Goal: Task Accomplishment & Management: Manage account settings

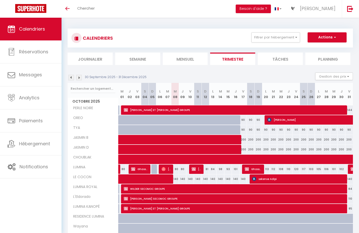
select select
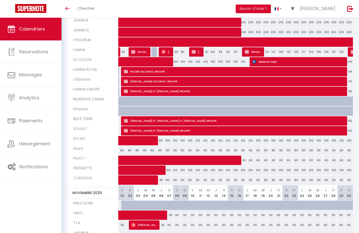
scroll to position [127, 0]
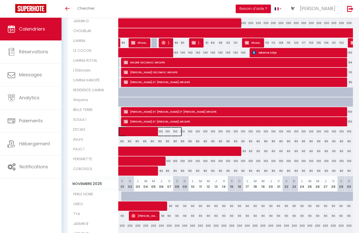
click at [153, 132] on span at bounding box center [153, 132] width 58 height 10
select select "OK"
select select "0"
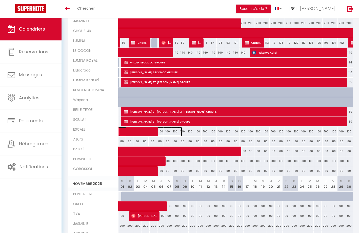
select select "1"
select select
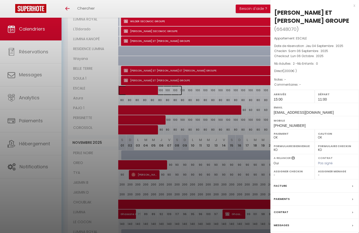
scroll to position [152, 0]
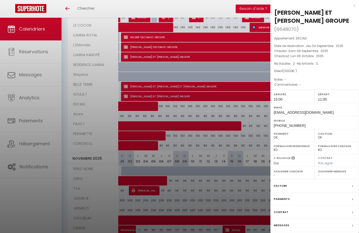
click at [341, 108] on label "Email" at bounding box center [315, 107] width 82 height 5
click at [298, 56] on span "Lun 06 Octobre . 2025" at bounding box center [307, 56] width 33 height 4
click at [133, 134] on div at bounding box center [179, 116] width 359 height 233
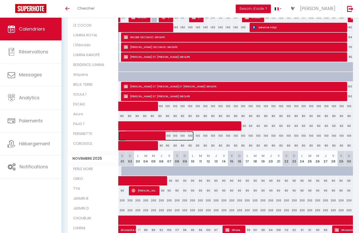
click at [133, 134] on span at bounding box center [159, 136] width 70 height 10
select select "KO"
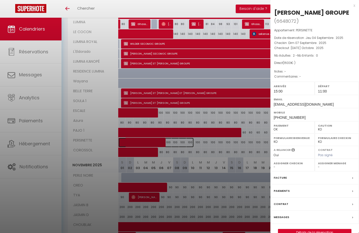
scroll to position [86, 0]
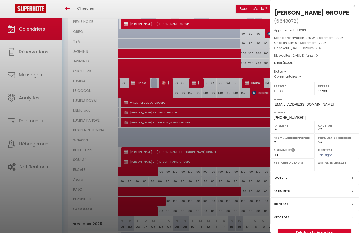
click at [160, 150] on div at bounding box center [179, 116] width 359 height 233
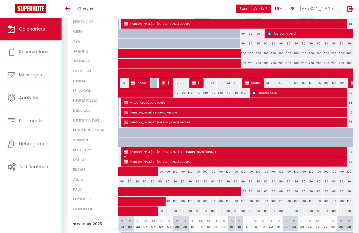
click at [160, 150] on span "[PERSON_NAME] ET [PERSON_NAME] ET [PERSON_NAME] GROUPE" at bounding box center [235, 152] width 223 height 10
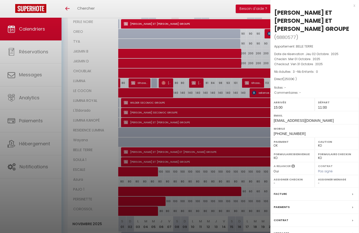
click at [280, 192] on label "Facture" at bounding box center [280, 194] width 13 height 5
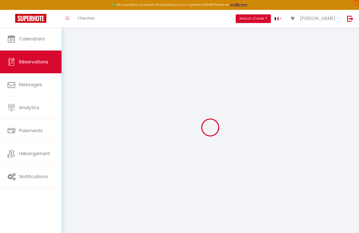
select select
checkbox input "false"
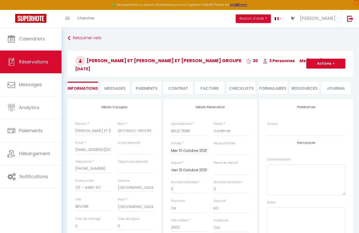
select select
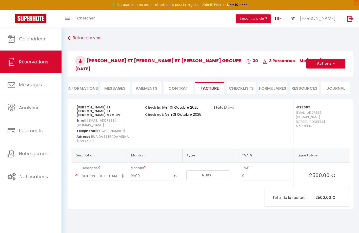
select select "15:00"
select select "11:00"
click at [84, 85] on li "Informations" at bounding box center [83, 88] width 30 height 12
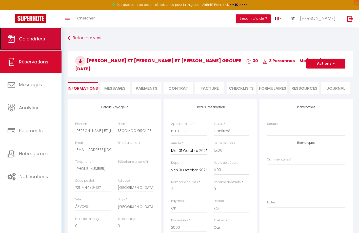
click at [42, 38] on span "Calendriers" at bounding box center [32, 39] width 26 height 6
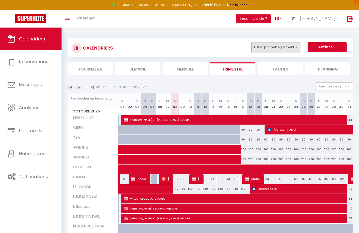
click at [287, 49] on button "Filtrer par hébergement" at bounding box center [275, 47] width 49 height 10
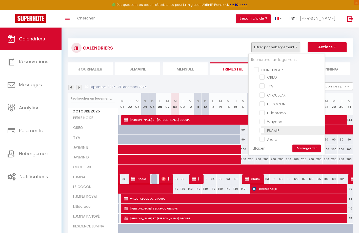
click at [262, 130] on input "ESCALE" at bounding box center [290, 130] width 63 height 5
checkbox input "true"
checkbox input "false"
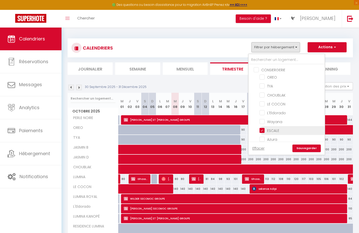
checkbox input "false"
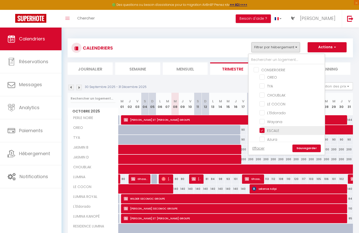
checkbox input "false"
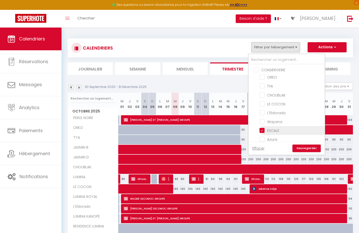
checkbox input "false"
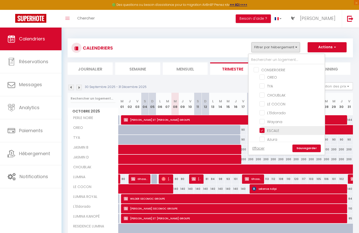
checkbox input "false"
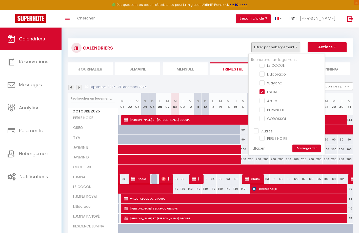
scroll to position [51, 0]
click at [262, 95] on input "PERSINETTE" at bounding box center [290, 97] width 63 height 5
checkbox input "true"
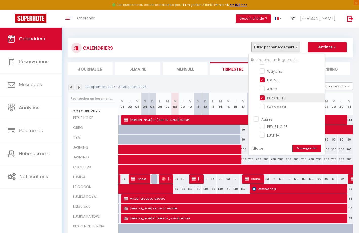
checkbox input "false"
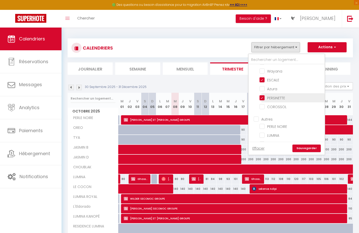
checkbox input "false"
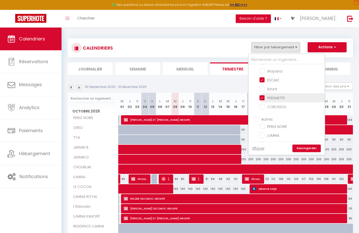
checkbox input "false"
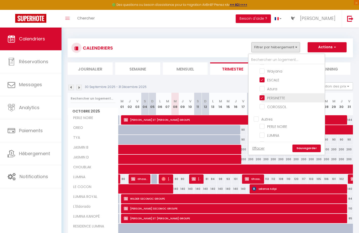
checkbox input "false"
click at [262, 107] on input "COROSSOL" at bounding box center [290, 106] width 63 height 5
checkbox input "true"
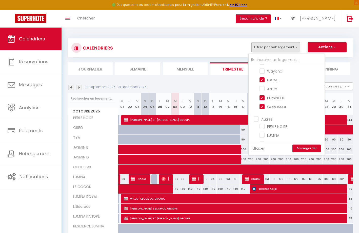
checkbox input "false"
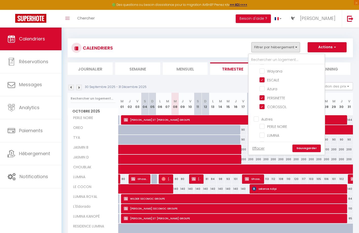
checkbox input "false"
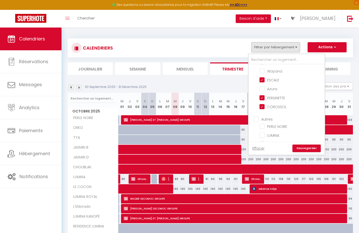
checkbox input "false"
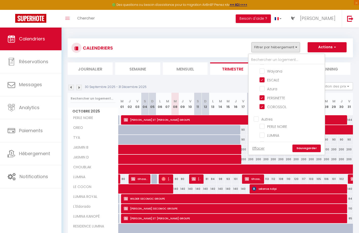
checkbox input "false"
click at [301, 148] on link "Sauvegarder" at bounding box center [306, 149] width 28 height 8
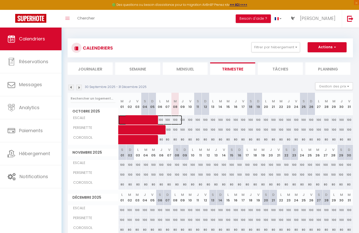
click at [147, 118] on span at bounding box center [153, 120] width 58 height 10
select select "OK"
select select "0"
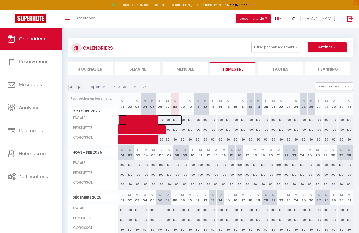
select select "1"
select select
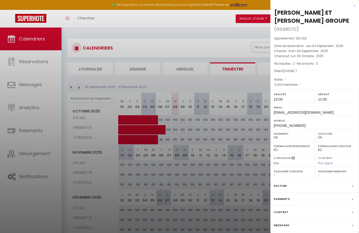
click at [283, 199] on label "Paiements" at bounding box center [282, 199] width 16 height 5
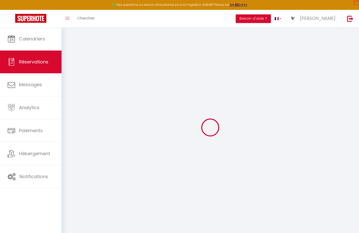
select select
checkbox input "false"
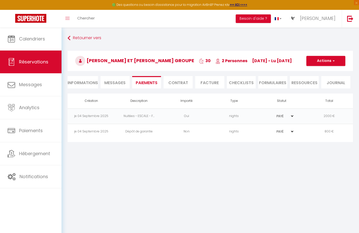
select select "15:00"
select select "11:00"
click at [72, 81] on li "Informations" at bounding box center [83, 82] width 30 height 12
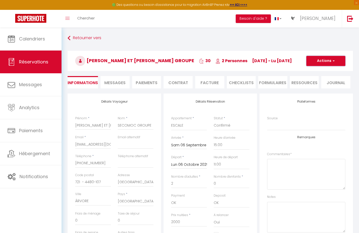
click at [324, 62] on button "Actions" at bounding box center [325, 61] width 39 height 10
drag, startPoint x: 312, startPoint y: 79, endPoint x: 173, endPoint y: 98, distance: 140.2
click at [312, 79] on link "Dupliquer" at bounding box center [321, 78] width 40 height 7
select select
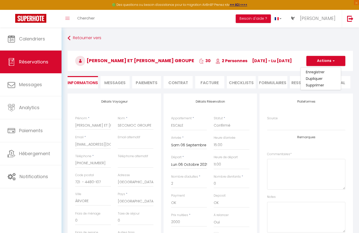
select select
checkbox input "false"
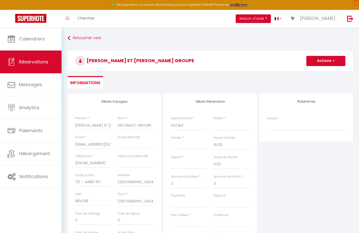
click at [182, 145] on input "Arrivée" at bounding box center [189, 145] width 36 height 7
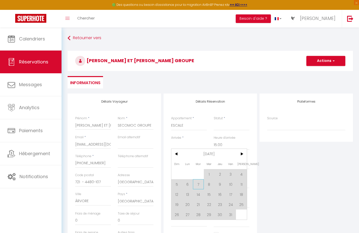
click at [196, 185] on span "7" at bounding box center [198, 184] width 11 height 10
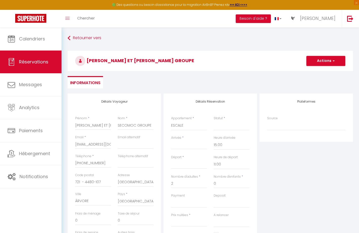
select select
type input "[DATE] Octobre 2025"
type input "Mer 08 Octobre 2025"
select select
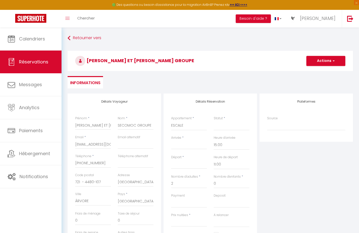
select select
checkbox input "false"
click at [188, 165] on input "Mer 08 Octobre 2025" at bounding box center [189, 165] width 36 height 7
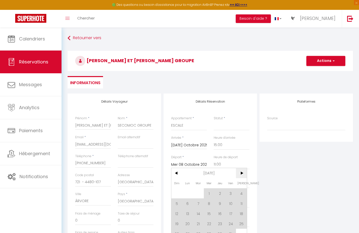
click at [242, 172] on span ">" at bounding box center [241, 173] width 11 height 10
click at [232, 203] on span "7" at bounding box center [230, 204] width 11 height 10
select select
type input "Ven 07 Novembre 2025"
select select
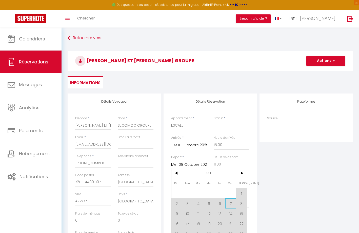
select select
checkbox input "false"
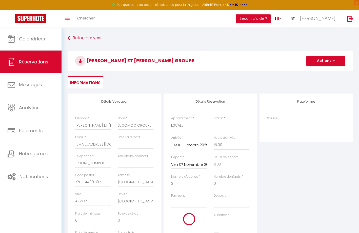
select select
type input "0"
select select
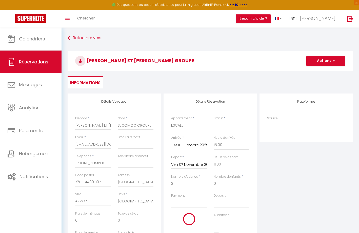
checkbox input "false"
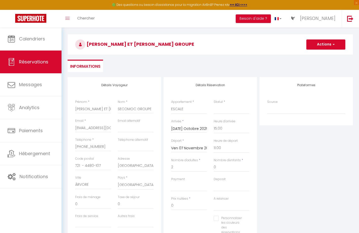
scroll to position [25, 0]
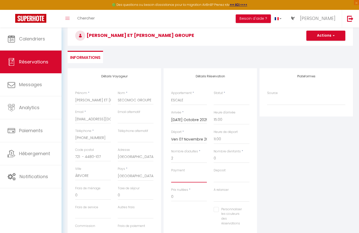
click at [184, 177] on select "OK KO" at bounding box center [189, 178] width 36 height 10
select select "12"
click at [171, 173] on select "OK KO" at bounding box center [189, 178] width 36 height 10
select select
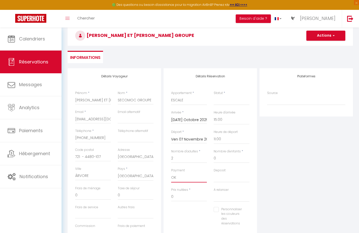
select select
checkbox input "false"
click at [175, 196] on input "0" at bounding box center [189, 197] width 36 height 9
type input "2000"
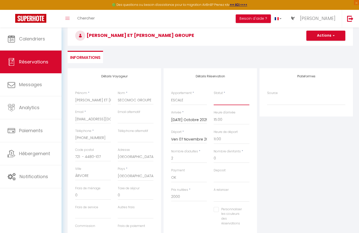
click at [219, 104] on select "Confirmé Non Confirmé [PERSON_NAME] par le voyageur No Show Request" at bounding box center [232, 101] width 36 height 10
select select "1"
click at [214, 96] on select "Confirmé Non Confirmé [PERSON_NAME] par le voyageur No Show Request" at bounding box center [232, 101] width 36 height 10
select select
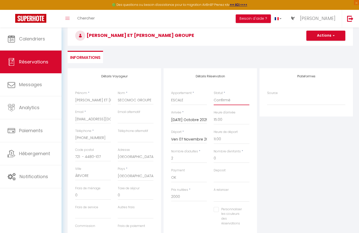
checkbox input "false"
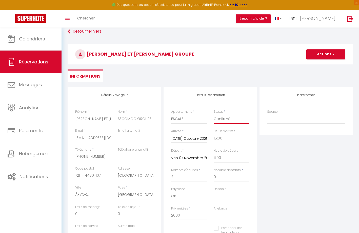
scroll to position [0, 0]
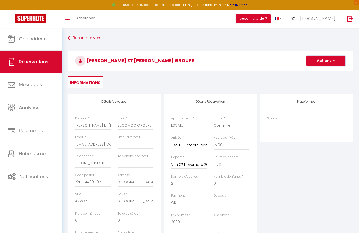
click at [317, 59] on button "Actions" at bounding box center [325, 61] width 39 height 10
click at [311, 70] on link "Enregistrer" at bounding box center [321, 72] width 40 height 7
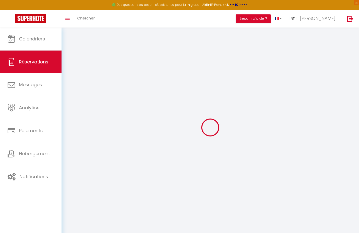
select select "not_cancelled"
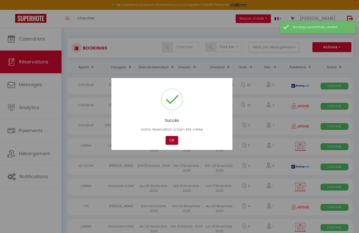
click at [172, 139] on button "OK" at bounding box center [172, 140] width 13 height 9
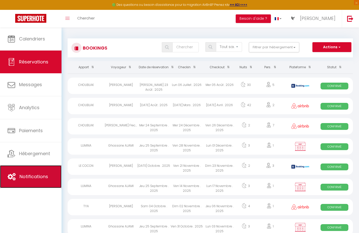
click at [27, 177] on span "Notifications" at bounding box center [33, 177] width 29 height 6
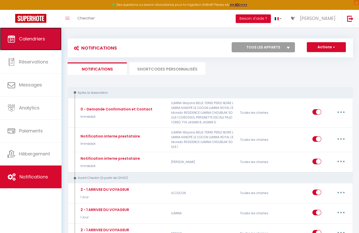
click at [32, 42] on span "Calendriers" at bounding box center [32, 39] width 26 height 6
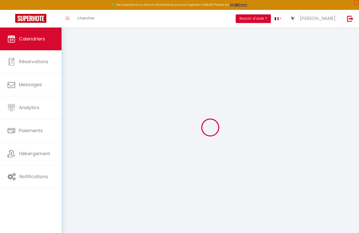
select select
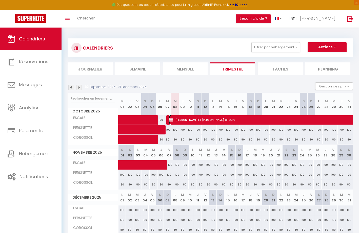
click at [188, 119] on span "[PERSON_NAME] ET [PERSON_NAME] GROUPE" at bounding box center [349, 120] width 361 height 10
select select "OK"
select select "KO"
select select "0"
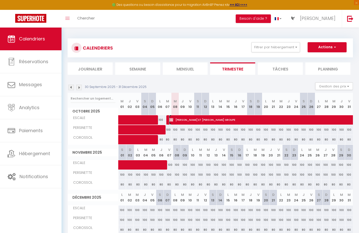
select select "1"
select select
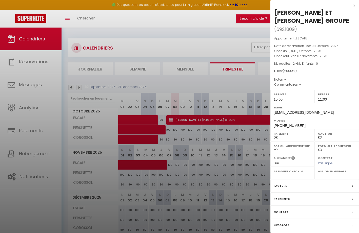
click at [280, 225] on label "Messages" at bounding box center [281, 225] width 15 height 5
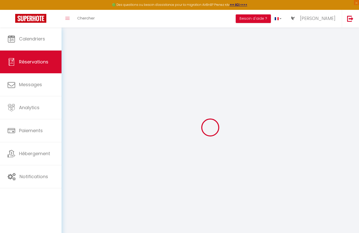
select select
checkbox input "false"
select select
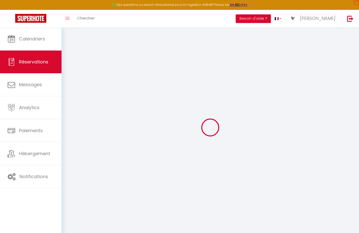
checkbox input "false"
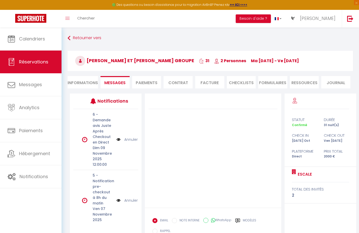
click at [128, 138] on link "Annuler" at bounding box center [130, 140] width 13 height 6
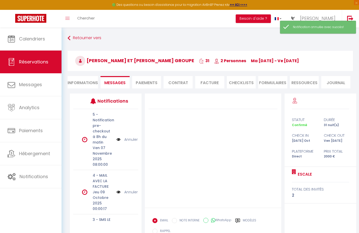
click at [128, 139] on link "Annuler" at bounding box center [130, 140] width 13 height 6
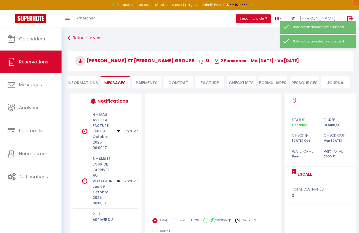
click at [125, 179] on link "Annuler" at bounding box center [130, 181] width 13 height 6
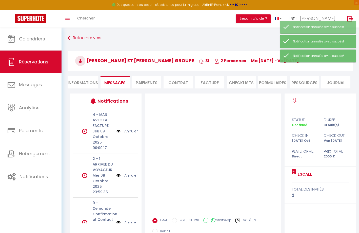
scroll to position [25, 0]
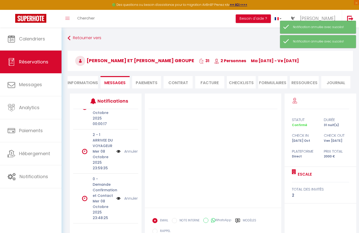
click at [126, 151] on link "Annuler" at bounding box center [130, 152] width 13 height 6
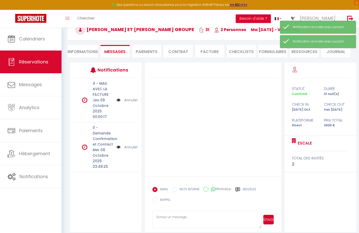
scroll to position [36, 0]
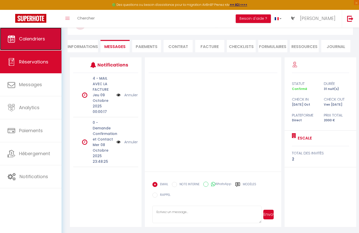
click at [24, 38] on span "Calendriers" at bounding box center [32, 39] width 26 height 6
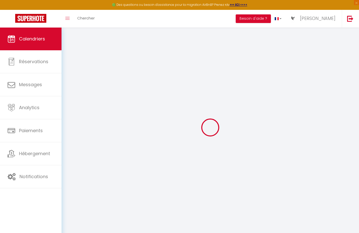
select select
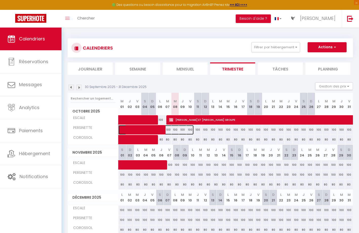
click at [158, 130] on span at bounding box center [159, 130] width 70 height 10
select select "OK"
select select "KO"
select select "0"
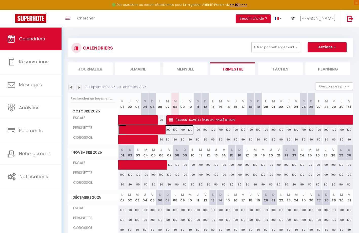
select select "1"
select select
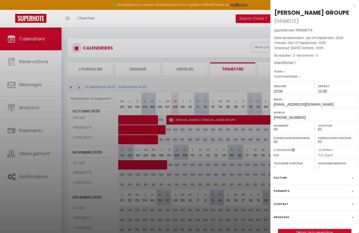
click at [281, 181] on label "Facture" at bounding box center [280, 177] width 13 height 5
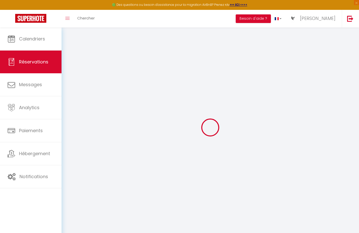
select select
checkbox input "false"
select select
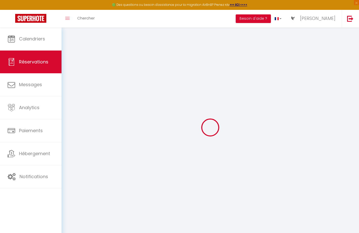
checkbox input "false"
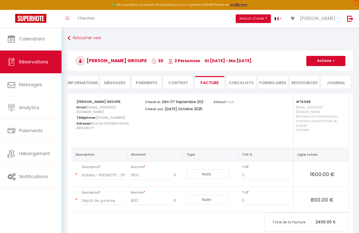
click at [89, 81] on li "Informations" at bounding box center [83, 82] width 30 height 12
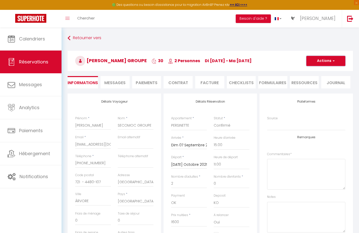
click at [322, 60] on button "Actions" at bounding box center [325, 61] width 39 height 10
drag, startPoint x: 316, startPoint y: 78, endPoint x: 313, endPoint y: 79, distance: 2.9
click at [316, 78] on link "Dupliquer" at bounding box center [321, 78] width 40 height 7
select select
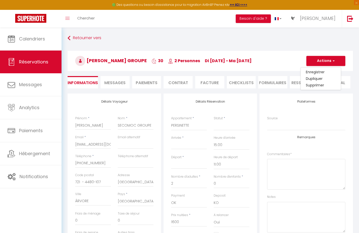
select select
checkbox input "false"
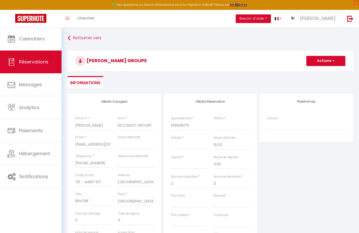
click at [177, 146] on input "Arrivée" at bounding box center [189, 145] width 36 height 7
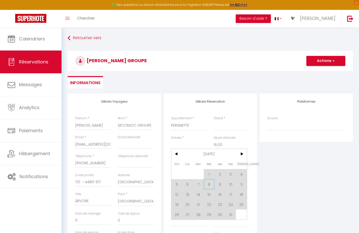
click at [210, 183] on span "8" at bounding box center [209, 184] width 11 height 10
select select
type input "Mer 08 Octobre 2025"
type input "Jeu 09 Octobre 2025"
select select
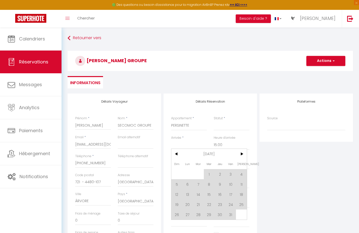
select select
checkbox input "false"
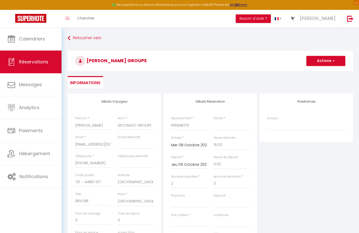
click at [188, 163] on input "Jeu 09 Octobre 2025" at bounding box center [189, 165] width 36 height 7
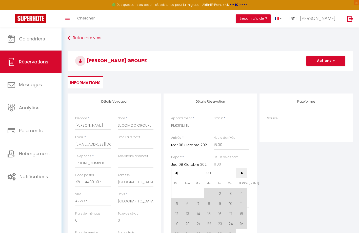
click at [243, 174] on span ">" at bounding box center [241, 173] width 11 height 10
click at [241, 202] on span "8" at bounding box center [241, 204] width 11 height 10
select select
type input "Sam 08 Novembre 2025"
select select
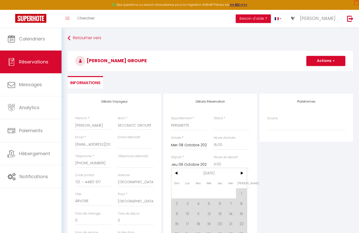
select select
checkbox input "false"
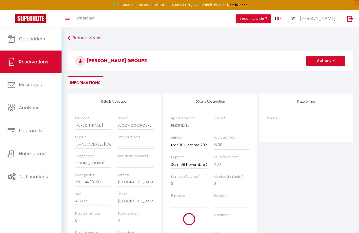
select select
click at [220, 127] on select "Confirmé Non Confirmé [PERSON_NAME] par le voyageur No Show Request" at bounding box center [232, 126] width 36 height 10
click at [214, 121] on select "Confirmé Non Confirmé [PERSON_NAME] par le voyageur No Show Request" at bounding box center [232, 126] width 36 height 10
click at [187, 203] on select "OK KO" at bounding box center [189, 203] width 36 height 10
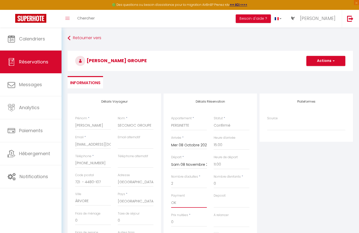
click at [171, 198] on select "OK KO" at bounding box center [189, 203] width 36 height 10
click at [230, 203] on select "OK KO" at bounding box center [232, 203] width 36 height 10
click at [214, 198] on select "OK KO" at bounding box center [232, 203] width 36 height 10
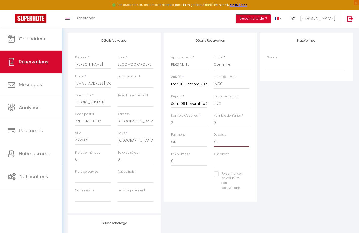
scroll to position [76, 0]
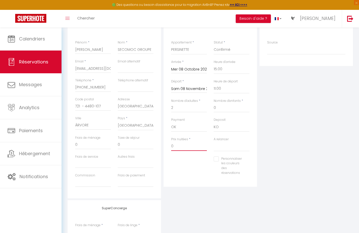
click at [172, 145] on input "0" at bounding box center [189, 146] width 36 height 9
click at [185, 176] on div "Personnaliser les couleurs des réservations #D7092E" at bounding box center [210, 169] width 85 height 24
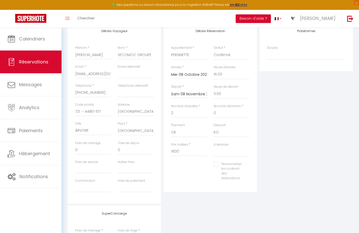
scroll to position [69, 0]
click at [182, 158] on div "Prix nuitées * 1600" at bounding box center [189, 153] width 43 height 19
click at [183, 172] on div "Personnaliser les couleurs des réservations #D7092E" at bounding box center [210, 175] width 85 height 24
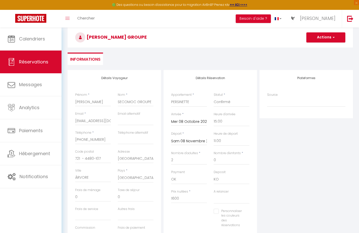
scroll to position [19, 0]
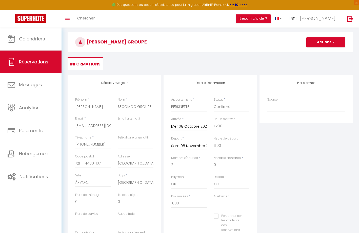
click at [131, 126] on input "email" at bounding box center [136, 125] width 36 height 9
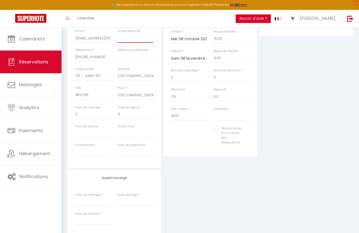
scroll to position [95, 0]
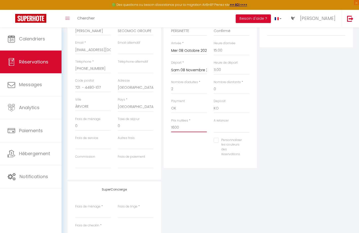
click at [172, 127] on input "1600" at bounding box center [189, 127] width 36 height 9
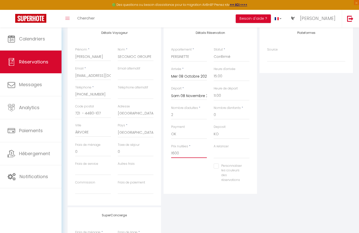
scroll to position [44, 0]
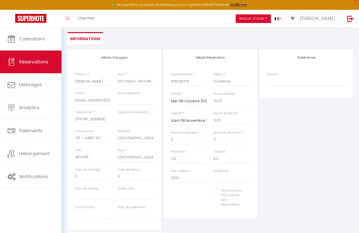
click at [183, 122] on input "Sam 08 Novembre 2025" at bounding box center [189, 121] width 36 height 7
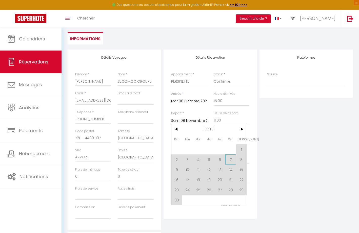
click at [232, 159] on span "7" at bounding box center [230, 160] width 11 height 10
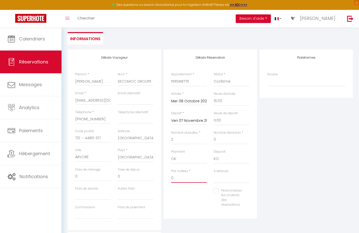
click at [180, 178] on input "0" at bounding box center [189, 178] width 36 height 9
click at [184, 211] on div "Personnaliser les couleurs des réservations #D7092E" at bounding box center [210, 201] width 85 height 24
click at [184, 162] on select "OK KO" at bounding box center [189, 159] width 36 height 10
click at [171, 154] on select "OK KO" at bounding box center [189, 159] width 36 height 10
click at [182, 192] on div "Personnaliser les couleurs des réservations #D7092E" at bounding box center [210, 201] width 85 height 24
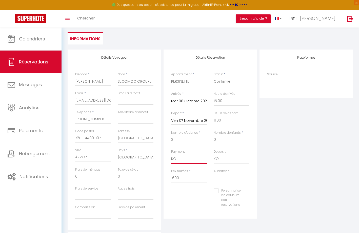
click at [176, 161] on select "OK KO" at bounding box center [189, 159] width 36 height 10
click at [171, 154] on select "OK KO" at bounding box center [189, 159] width 36 height 10
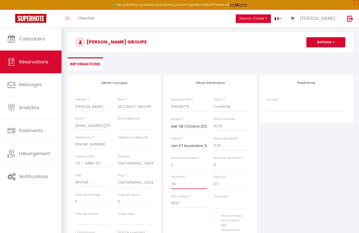
scroll to position [0, 0]
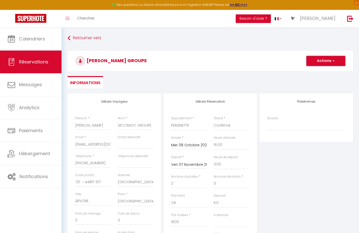
click at [318, 58] on button "Actions" at bounding box center [325, 61] width 39 height 10
click at [312, 73] on link "Enregistrer" at bounding box center [321, 72] width 40 height 7
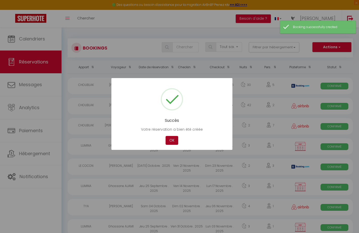
click at [171, 141] on button "OK" at bounding box center [172, 140] width 13 height 9
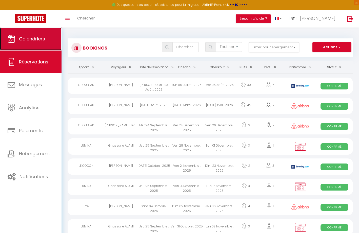
click at [29, 43] on link "Calendriers" at bounding box center [30, 39] width 61 height 23
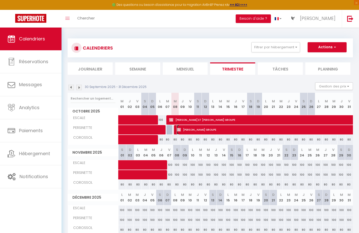
click at [184, 128] on span "[PERSON_NAME] GROUPE" at bounding box center [351, 130] width 349 height 10
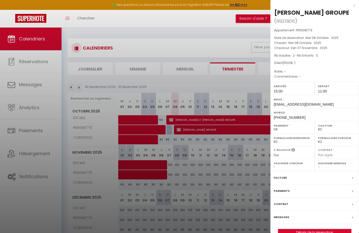
click at [279, 220] on label "Messages" at bounding box center [281, 217] width 15 height 5
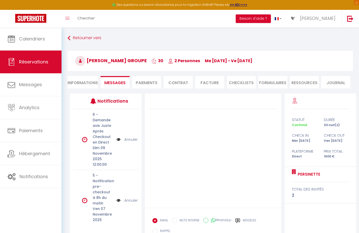
click at [131, 137] on link "Annuler" at bounding box center [130, 140] width 13 height 6
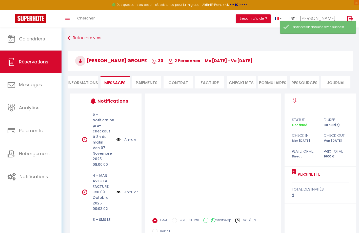
click at [131, 137] on link "Annuler" at bounding box center [130, 140] width 13 height 6
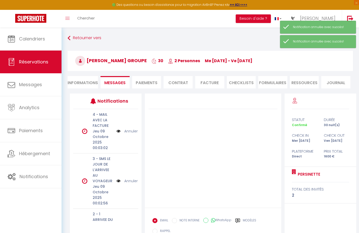
click at [128, 180] on link "Annuler" at bounding box center [130, 181] width 13 height 6
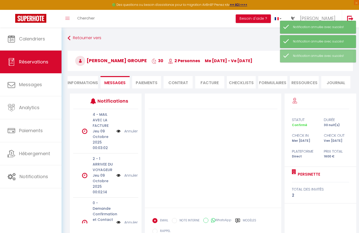
click at [130, 178] on link "Annuler" at bounding box center [130, 176] width 13 height 6
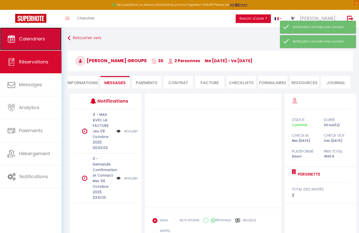
click at [35, 41] on span "Calendriers" at bounding box center [32, 39] width 26 height 6
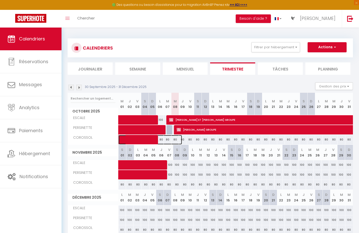
click at [149, 138] on span at bounding box center [153, 140] width 58 height 10
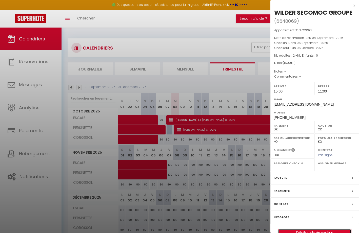
click at [295, 230] on link "Détails de la réservation" at bounding box center [314, 233] width 73 height 7
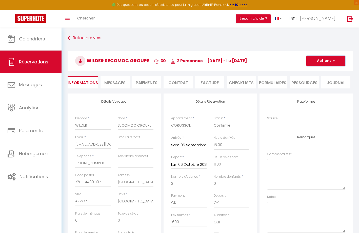
click at [324, 59] on button "Actions" at bounding box center [325, 61] width 39 height 10
click at [313, 78] on link "Dupliquer" at bounding box center [321, 78] width 40 height 7
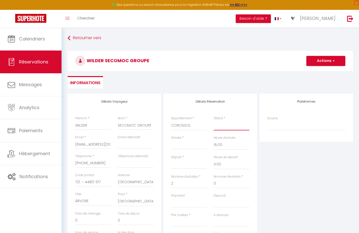
click at [219, 126] on select "Confirmé Non Confirmé [PERSON_NAME] par le voyageur No Show Request" at bounding box center [232, 126] width 36 height 10
click at [214, 121] on select "Confirmé Non Confirmé [PERSON_NAME] par le voyageur No Show Request" at bounding box center [232, 126] width 36 height 10
click at [177, 144] on input "Arrivée" at bounding box center [189, 145] width 36 height 7
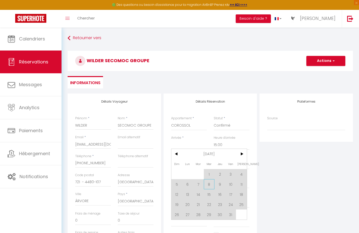
click at [207, 184] on span "8" at bounding box center [209, 184] width 11 height 10
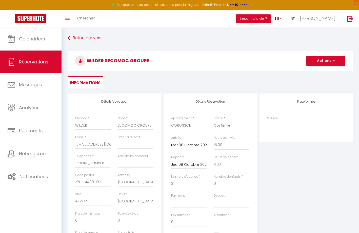
scroll to position [25, 0]
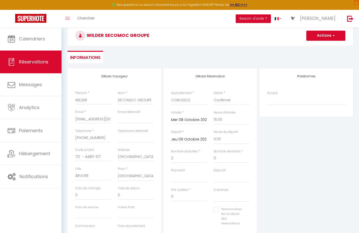
click at [181, 137] on input "Jeu 09 Octobre 2025" at bounding box center [189, 139] width 36 height 7
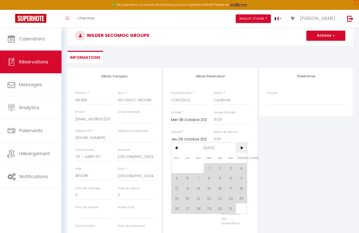
click at [241, 146] on span ">" at bounding box center [241, 148] width 11 height 10
click at [239, 178] on span "8" at bounding box center [241, 178] width 11 height 10
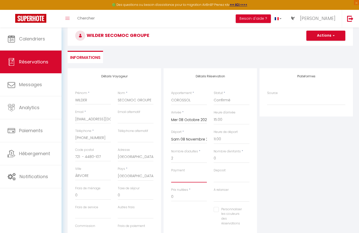
click at [181, 179] on select "OK KO" at bounding box center [189, 178] width 36 height 10
click at [171, 173] on select "OK KO" at bounding box center [189, 178] width 36 height 10
click at [177, 197] on input "0" at bounding box center [189, 197] width 36 height 9
click at [187, 221] on div "Personnaliser les couleurs des réservations #D7092E" at bounding box center [210, 219] width 85 height 24
click at [186, 209] on div "Personnaliser les couleurs des réservations #D7092E" at bounding box center [210, 219] width 85 height 24
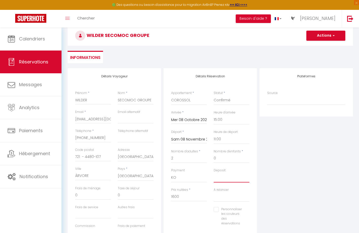
click at [226, 178] on select "OK KO" at bounding box center [232, 178] width 36 height 10
click at [214, 173] on select "OK KO" at bounding box center [232, 178] width 36 height 10
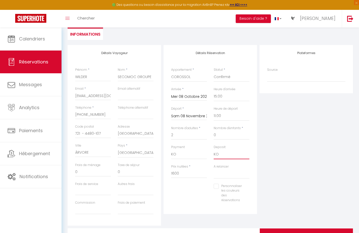
scroll to position [77, 0]
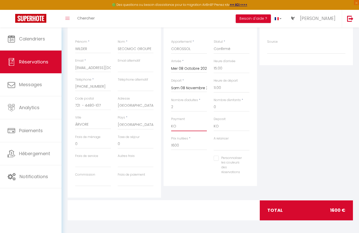
click at [184, 126] on select "OK KO" at bounding box center [189, 127] width 36 height 10
click at [171, 122] on select "OK KO" at bounding box center [189, 127] width 36 height 10
click at [176, 171] on div "Personnaliser les couleurs des réservations #D7092E" at bounding box center [210, 168] width 85 height 24
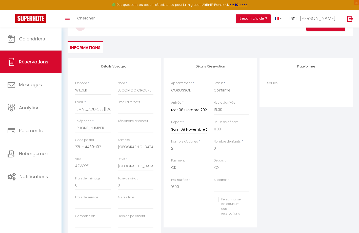
scroll to position [26, 0]
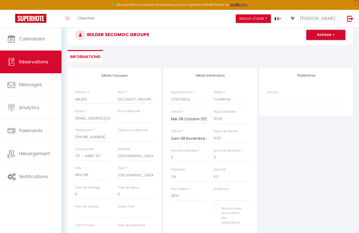
click at [321, 36] on button "Actions" at bounding box center [325, 35] width 39 height 10
click at [320, 46] on link "Enregistrer" at bounding box center [321, 46] width 40 height 7
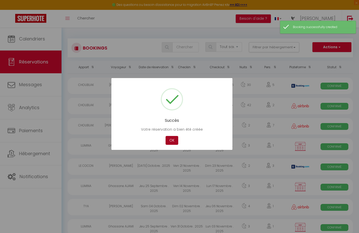
click at [168, 141] on button "OK" at bounding box center [172, 140] width 13 height 9
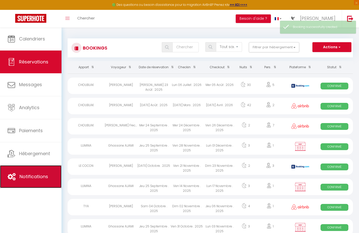
click at [35, 177] on span "Notifications" at bounding box center [33, 177] width 29 height 6
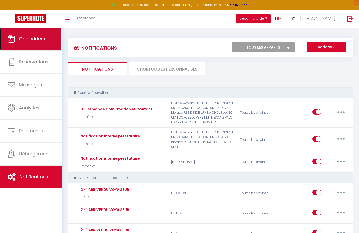
click at [38, 49] on link "Calendriers" at bounding box center [30, 39] width 61 height 23
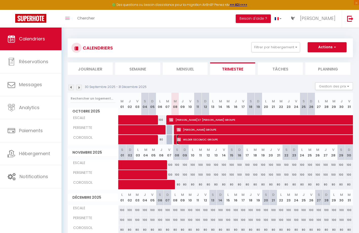
click at [182, 138] on span "WILDER SECOMOC GROUPE" at bounding box center [357, 140] width 361 height 10
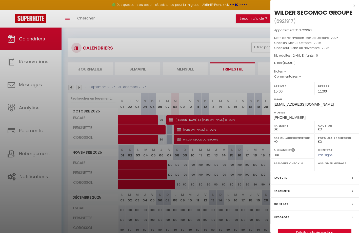
click at [283, 216] on label "Messages" at bounding box center [281, 217] width 15 height 5
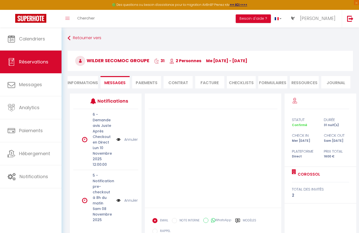
click at [129, 138] on link "Annuler" at bounding box center [130, 140] width 13 height 6
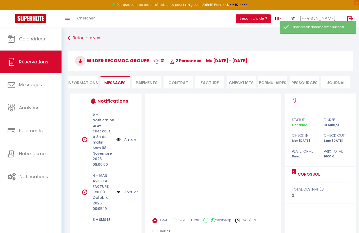
click at [129, 137] on link "Annuler" at bounding box center [130, 140] width 13 height 6
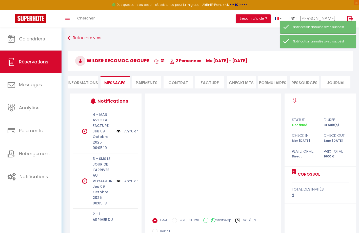
click at [130, 181] on link "Annuler" at bounding box center [130, 181] width 13 height 6
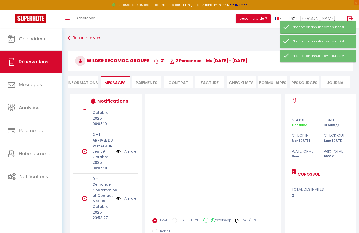
scroll to position [35, 0]
click at [131, 149] on link "Annuler" at bounding box center [130, 152] width 13 height 6
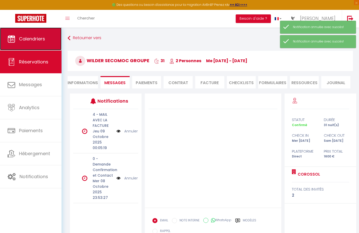
click at [35, 39] on span "Calendriers" at bounding box center [32, 39] width 26 height 6
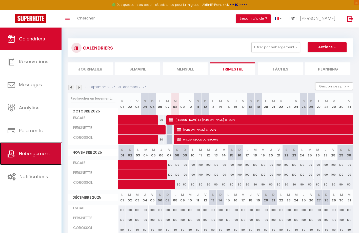
click at [34, 155] on span "Hébergement" at bounding box center [34, 154] width 31 height 6
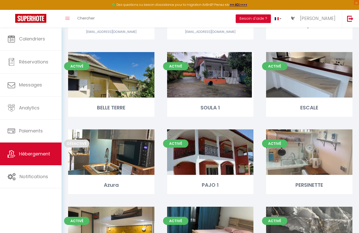
scroll to position [248, 0]
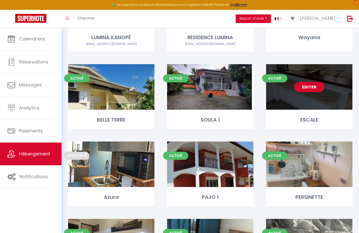
click at [309, 83] on link "Editer" at bounding box center [309, 87] width 30 height 10
click at [308, 91] on link "Editer" at bounding box center [309, 87] width 30 height 10
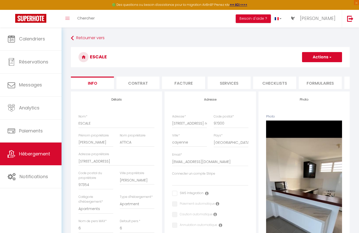
click at [180, 83] on li "Facture" at bounding box center [183, 83] width 43 height 12
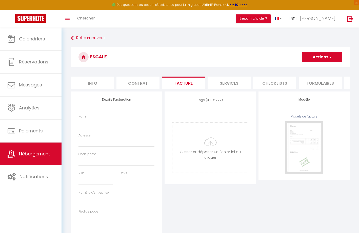
click at [91, 85] on li "Info" at bounding box center [92, 83] width 43 height 12
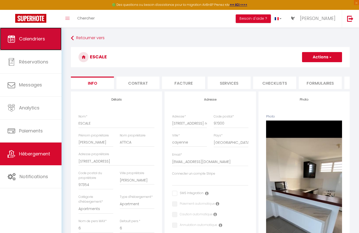
click at [34, 44] on link "Calendriers" at bounding box center [30, 39] width 61 height 23
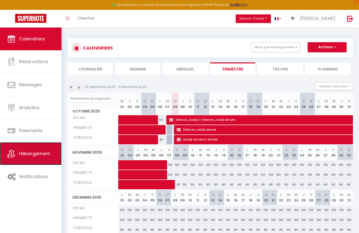
click at [42, 154] on span "Hébergement" at bounding box center [34, 154] width 31 height 6
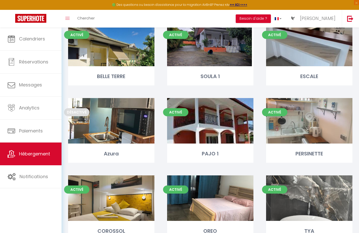
scroll to position [304, 0]
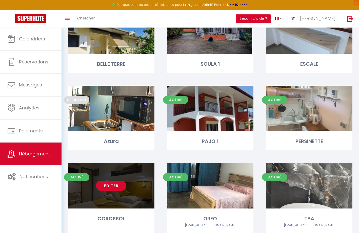
click at [114, 187] on link "Editer" at bounding box center [111, 186] width 30 height 10
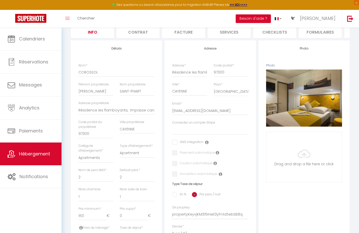
scroll to position [51, 0]
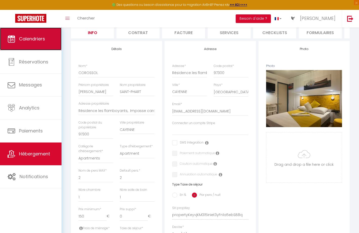
click at [40, 42] on link "Calendriers" at bounding box center [30, 39] width 61 height 23
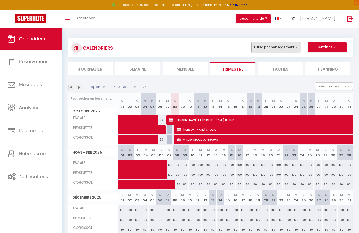
click at [280, 47] on button "Filtrer par hébergement" at bounding box center [275, 47] width 49 height 10
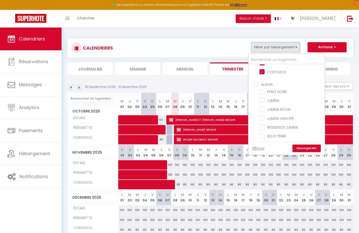
scroll to position [101, 0]
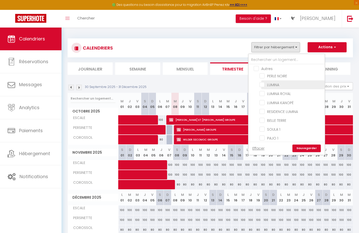
click at [262, 87] on input "LUMINA" at bounding box center [290, 84] width 63 height 5
click at [315, 147] on link "Sauvegarder" at bounding box center [306, 149] width 28 height 8
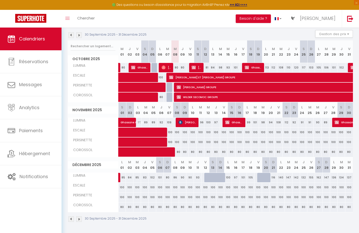
scroll to position [53, 0]
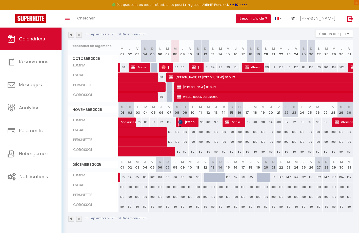
click at [179, 122] on img at bounding box center [180, 122] width 4 height 4
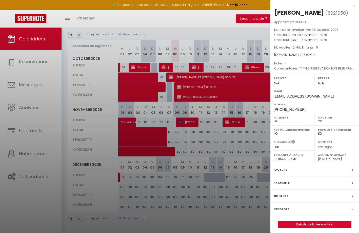
click at [280, 182] on label "Paiements" at bounding box center [282, 182] width 16 height 5
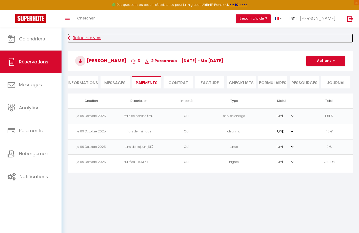
click at [70, 35] on icon at bounding box center [69, 38] width 3 height 9
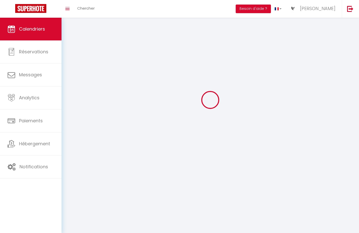
scroll to position [28, 0]
